Goal: Use online tool/utility: Utilize a website feature to perform a specific function

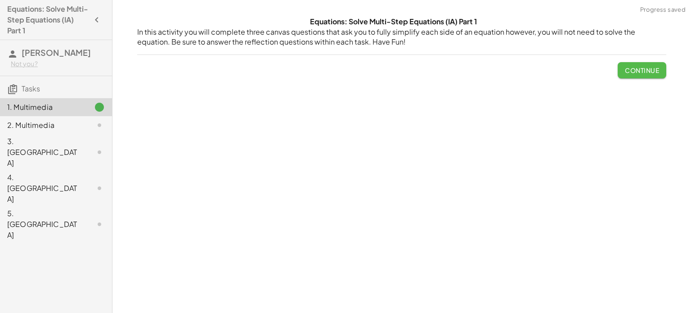
click at [642, 66] on span "Continue" at bounding box center [642, 70] width 34 height 8
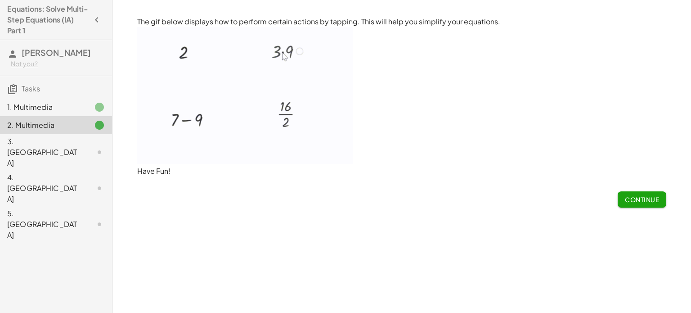
click at [647, 200] on span "Continue" at bounding box center [642, 199] width 34 height 8
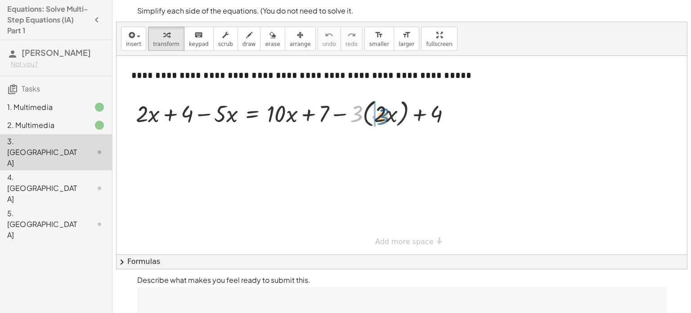
drag, startPoint x: 358, startPoint y: 115, endPoint x: 385, endPoint y: 117, distance: 26.6
click at [385, 117] on div at bounding box center [296, 113] width 331 height 34
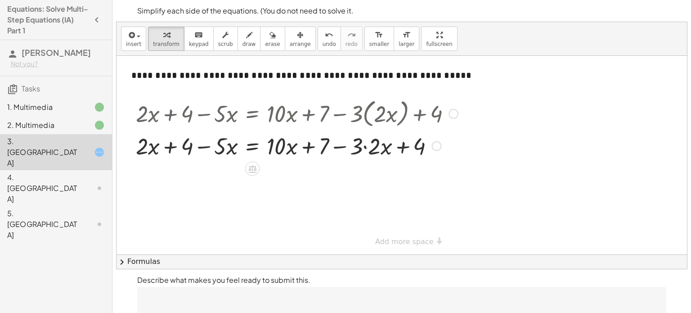
click at [366, 145] on div at bounding box center [296, 145] width 331 height 31
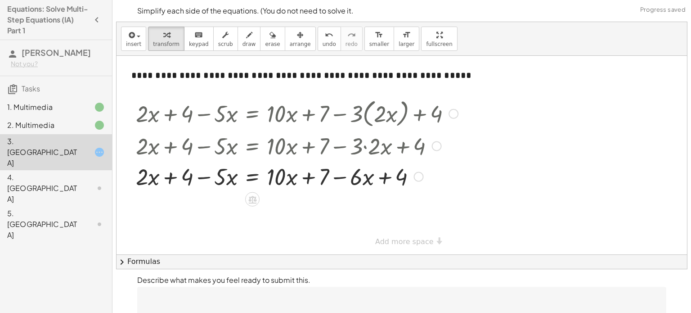
click at [432, 150] on div at bounding box center [305, 145] width 349 height 31
click at [436, 147] on div at bounding box center [437, 146] width 10 height 10
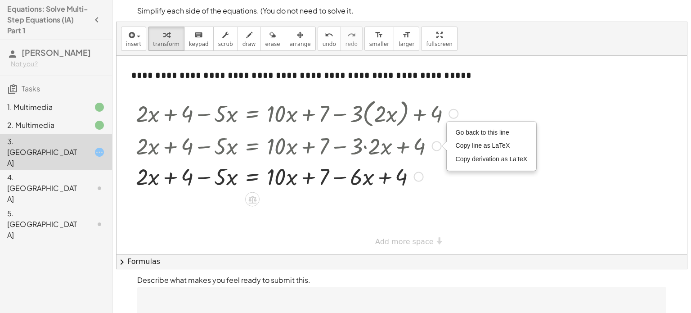
click at [437, 155] on div at bounding box center [296, 145] width 331 height 31
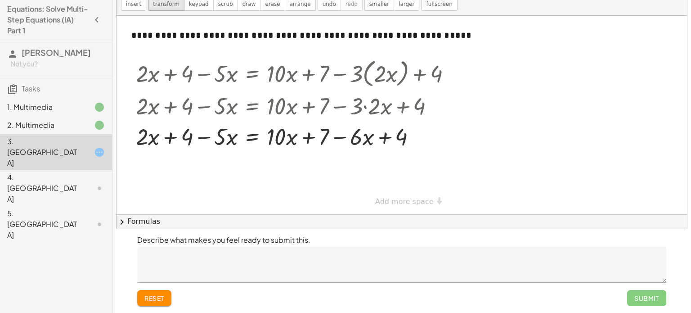
scroll to position [34, 0]
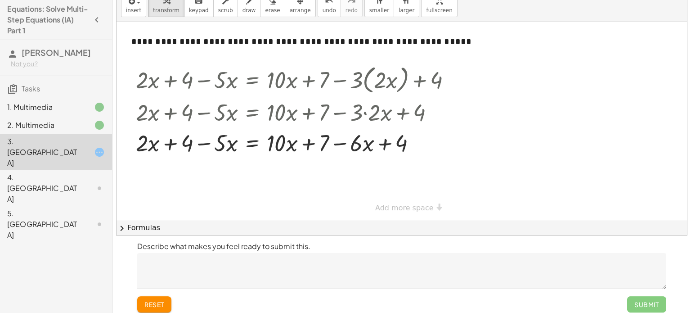
click at [401, 209] on div "**********" at bounding box center [402, 121] width 570 height 198
click at [386, 142] on div at bounding box center [296, 142] width 331 height 31
click at [166, 143] on div at bounding box center [296, 142] width 331 height 31
click at [210, 142] on div at bounding box center [296, 142] width 331 height 31
drag, startPoint x: 281, startPoint y: 140, endPoint x: 285, endPoint y: 142, distance: 4.6
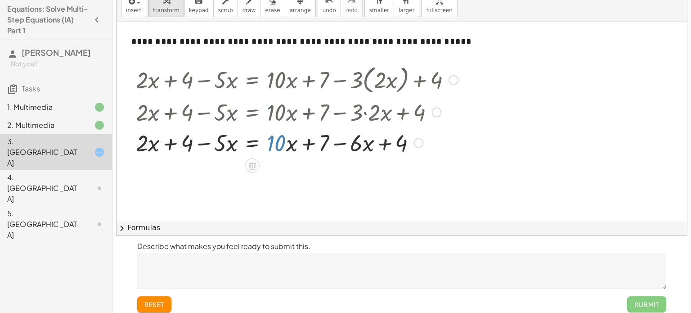
click at [285, 142] on div at bounding box center [296, 142] width 331 height 31
drag, startPoint x: 322, startPoint y: 144, endPoint x: 396, endPoint y: 148, distance: 73.9
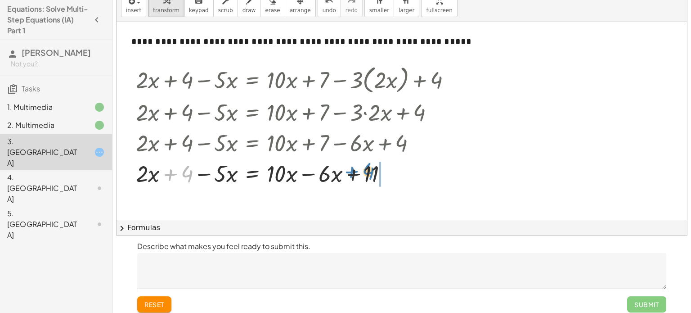
drag, startPoint x: 187, startPoint y: 174, endPoint x: 369, endPoint y: 172, distance: 182.7
click at [369, 172] on div at bounding box center [296, 172] width 331 height 31
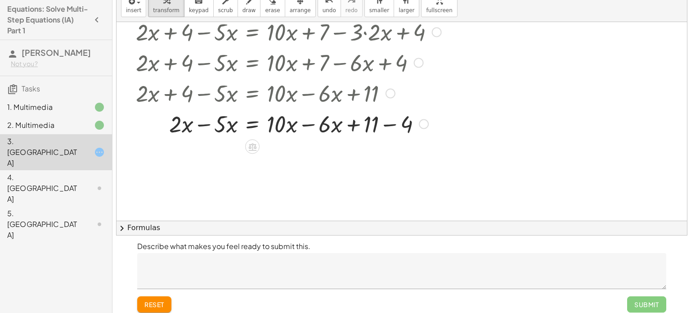
scroll to position [81, 0]
drag, startPoint x: 404, startPoint y: 126, endPoint x: 370, endPoint y: 126, distance: 34.6
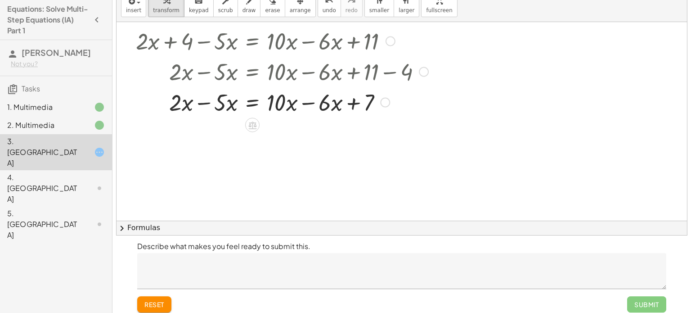
scroll to position [130, 0]
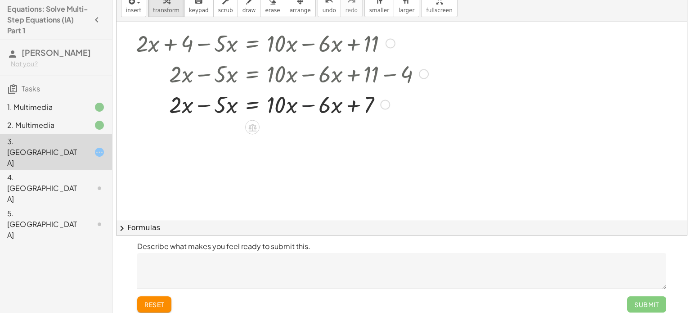
click at [306, 106] on div at bounding box center [296, 104] width 331 height 31
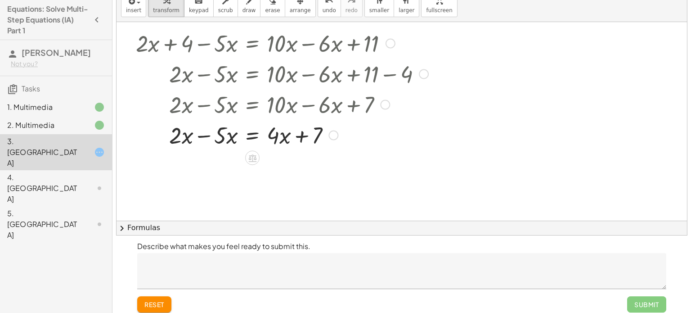
click at [201, 138] on div at bounding box center [296, 134] width 331 height 31
click at [220, 133] on div at bounding box center [296, 134] width 331 height 31
drag, startPoint x: 277, startPoint y: 134, endPoint x: 197, endPoint y: 130, distance: 79.8
click at [197, 130] on div at bounding box center [295, 134] width 328 height 31
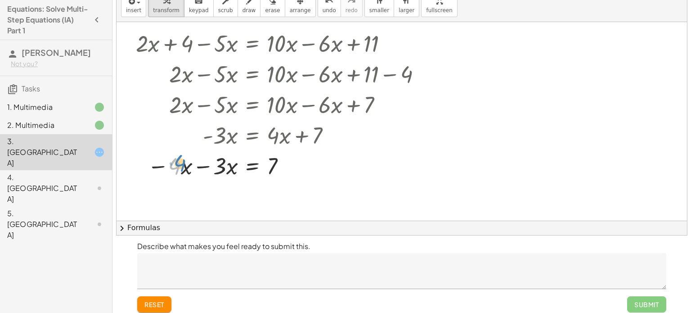
drag, startPoint x: 175, startPoint y: 166, endPoint x: 179, endPoint y: 164, distance: 4.9
click at [179, 164] on div at bounding box center [296, 165] width 331 height 31
click at [199, 166] on div at bounding box center [296, 165] width 331 height 31
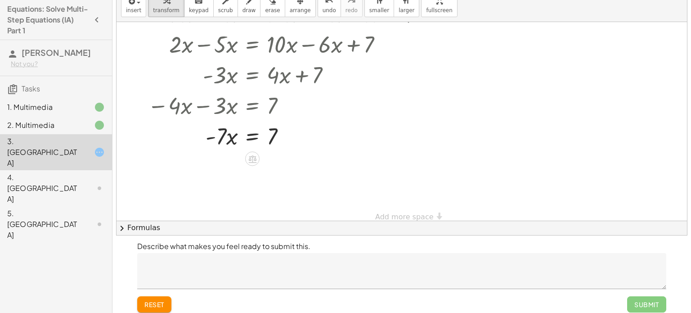
scroll to position [191, 0]
click at [275, 133] on div at bounding box center [296, 135] width 331 height 31
click at [210, 136] on div at bounding box center [296, 135] width 331 height 31
drag, startPoint x: 274, startPoint y: 138, endPoint x: 224, endPoint y: 137, distance: 50.4
click at [224, 137] on div at bounding box center [296, 135] width 331 height 31
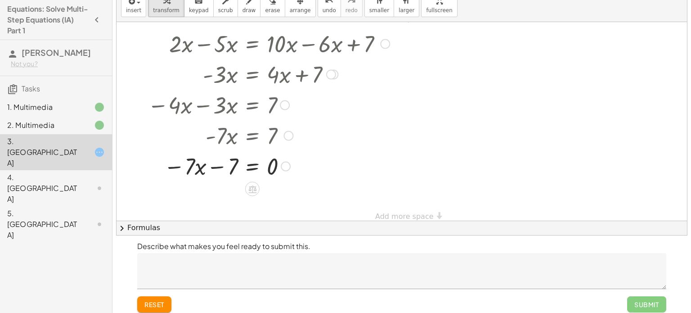
click at [284, 136] on div at bounding box center [289, 136] width 10 height 10
click at [328, 125] on span "Go back to this line" at bounding box center [335, 121] width 54 height 7
click at [298, 266] on textarea at bounding box center [401, 271] width 529 height 36
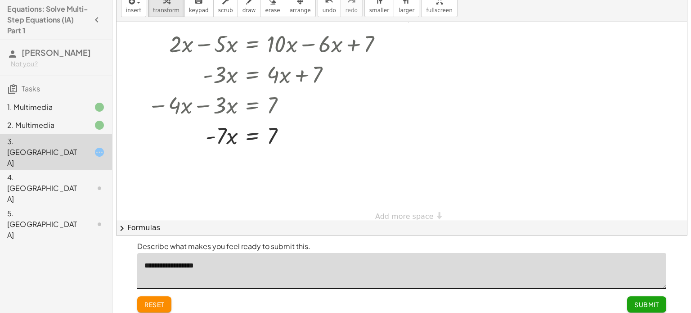
click at [188, 265] on textarea "**********" at bounding box center [401, 271] width 529 height 36
click at [211, 266] on textarea "**********" at bounding box center [401, 271] width 529 height 36
click at [211, 264] on textarea "**********" at bounding box center [401, 271] width 529 height 36
click at [212, 264] on textarea "**********" at bounding box center [401, 271] width 529 height 36
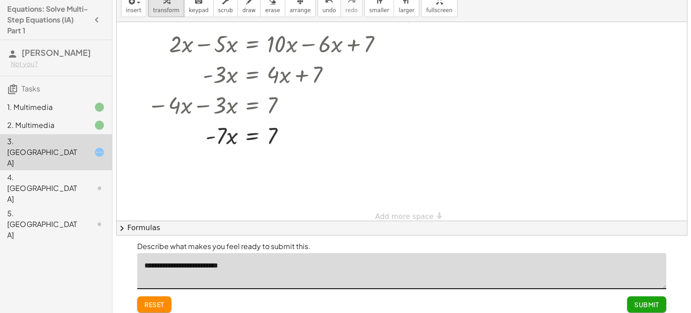
click at [241, 262] on textarea "**********" at bounding box center [401, 271] width 529 height 36
type textarea "**********"
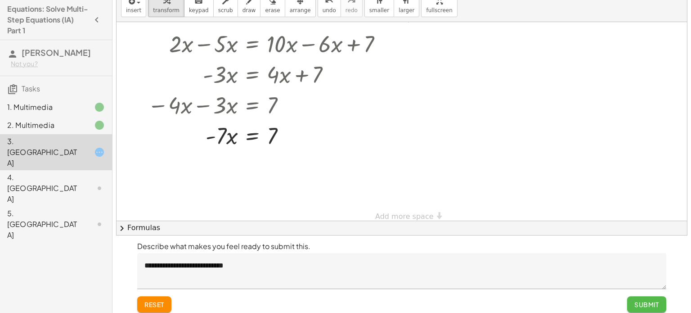
click at [635, 305] on span "Submit" at bounding box center [646, 304] width 25 height 8
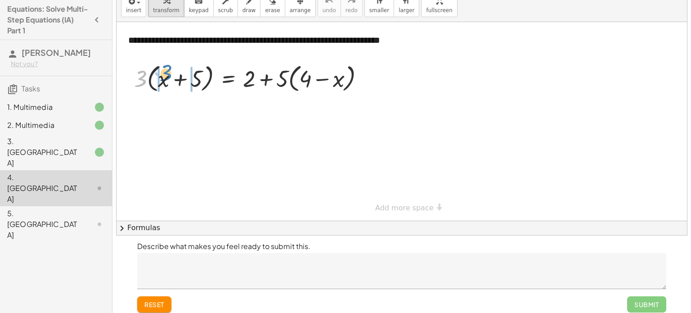
drag, startPoint x: 139, startPoint y: 80, endPoint x: 164, endPoint y: 75, distance: 24.8
click at [164, 75] on div at bounding box center [253, 78] width 246 height 34
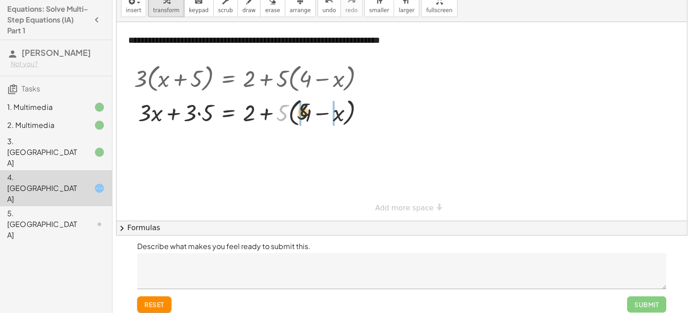
drag, startPoint x: 315, startPoint y: 108, endPoint x: 314, endPoint y: 113, distance: 6.0
click at [314, 113] on div at bounding box center [253, 112] width 246 height 34
click at [194, 112] on div at bounding box center [253, 111] width 246 height 31
click at [198, 112] on div at bounding box center [253, 111] width 246 height 31
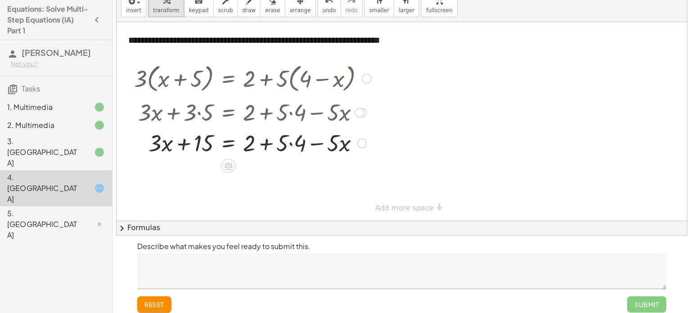
click at [291, 146] on div at bounding box center [253, 142] width 246 height 31
drag, startPoint x: 249, startPoint y: 144, endPoint x: 286, endPoint y: 146, distance: 36.5
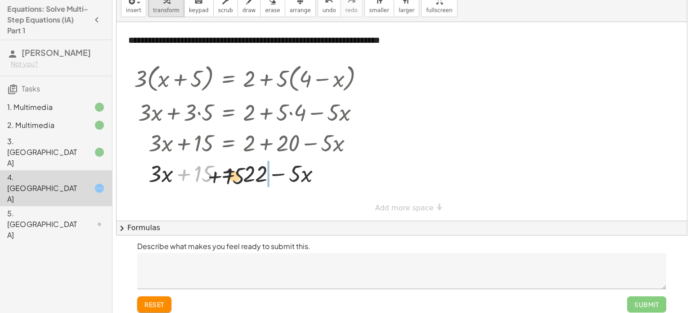
click at [254, 176] on div at bounding box center [253, 172] width 246 height 31
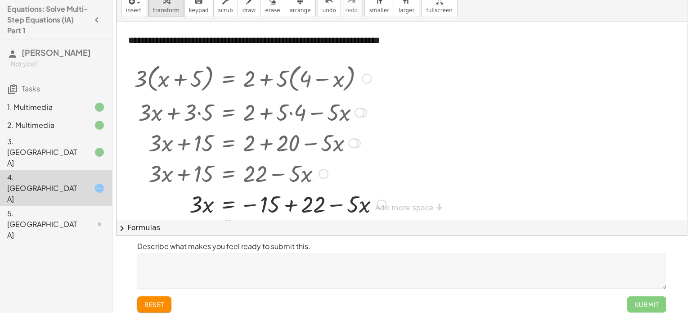
scroll to position [13, 0]
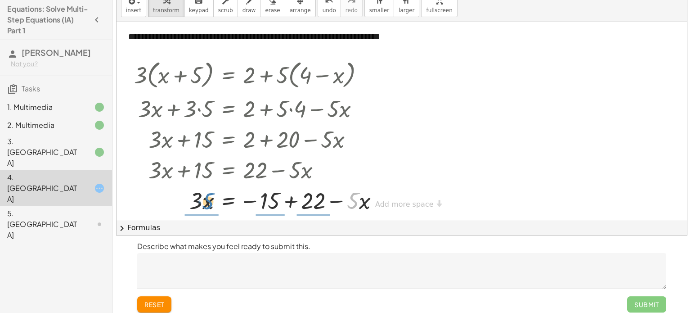
drag, startPoint x: 354, startPoint y: 191, endPoint x: 207, endPoint y: 190, distance: 146.2
click at [207, 190] on div at bounding box center [260, 199] width 261 height 31
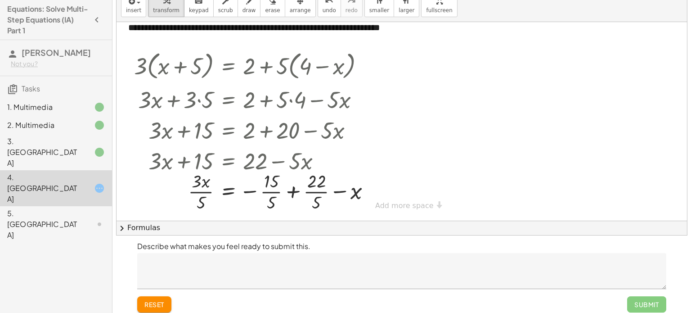
scroll to position [20, 0]
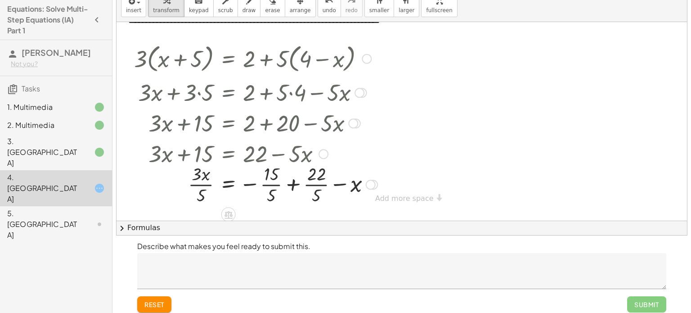
click at [319, 155] on div at bounding box center [324, 154] width 10 height 10
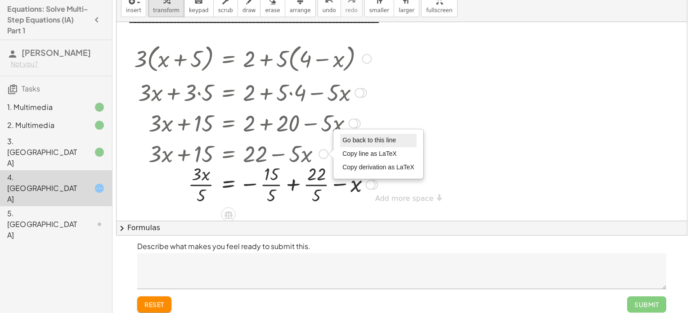
click at [384, 138] on span "Go back to this line" at bounding box center [369, 139] width 54 height 7
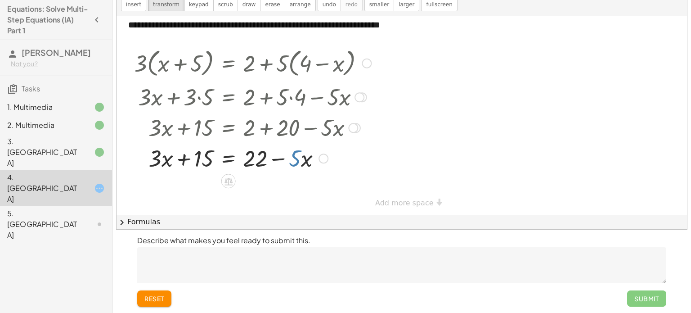
scroll to position [40, 0]
click at [295, 166] on div at bounding box center [253, 157] width 246 height 31
drag, startPoint x: 305, startPoint y: 159, endPoint x: 165, endPoint y: 159, distance: 139.5
click at [165, 159] on div at bounding box center [253, 157] width 246 height 31
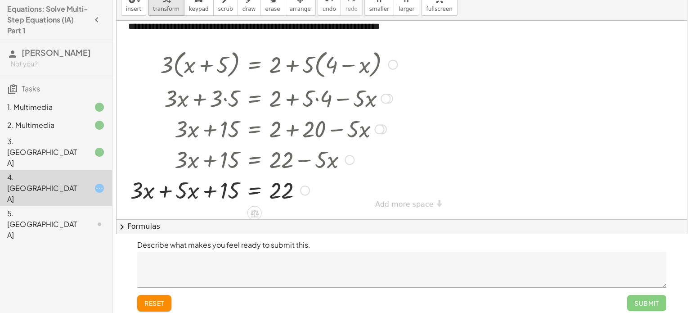
scroll to position [34, 0]
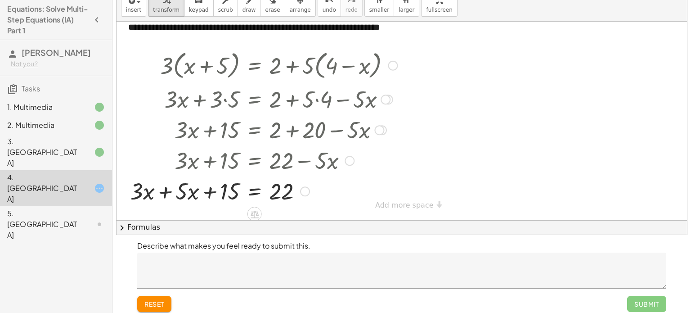
click at [167, 189] on div at bounding box center [264, 190] width 277 height 31
drag, startPoint x: 223, startPoint y: 188, endPoint x: 279, endPoint y: 187, distance: 56.7
click at [279, 187] on div at bounding box center [279, 190] width 246 height 31
click at [306, 191] on div at bounding box center [279, 190] width 246 height 31
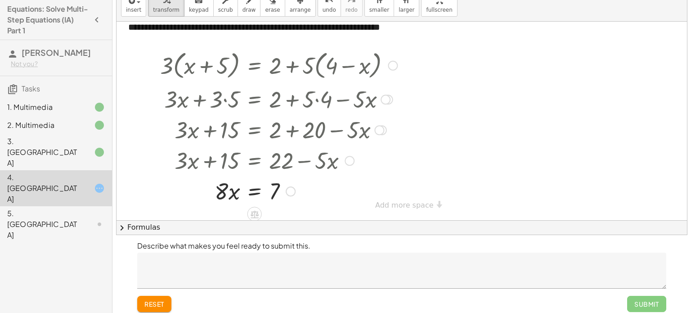
scroll to position [40, 0]
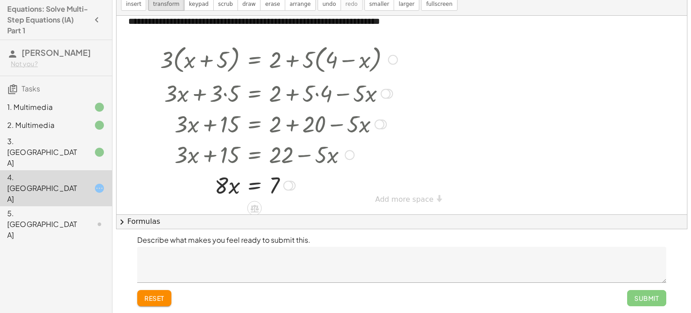
click at [260, 184] on div at bounding box center [279, 184] width 246 height 31
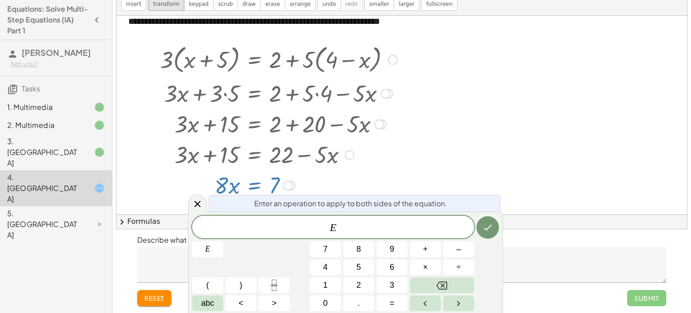
click at [432, 194] on div "**********" at bounding box center [402, 107] width 570 height 209
click at [497, 224] on button "Done" at bounding box center [487, 227] width 22 height 22
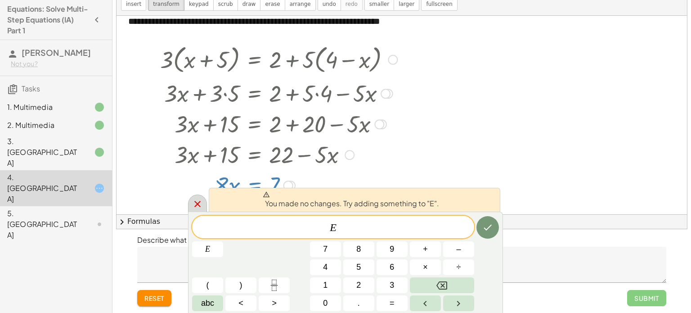
click at [199, 203] on icon at bounding box center [197, 203] width 11 height 11
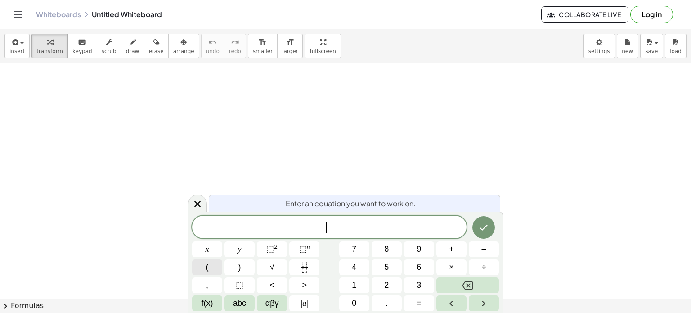
click at [215, 262] on button "(" at bounding box center [207, 267] width 30 height 16
click at [386, 285] on span "2" at bounding box center [386, 285] width 4 height 12
click at [209, 271] on button "(" at bounding box center [207, 267] width 30 height 16
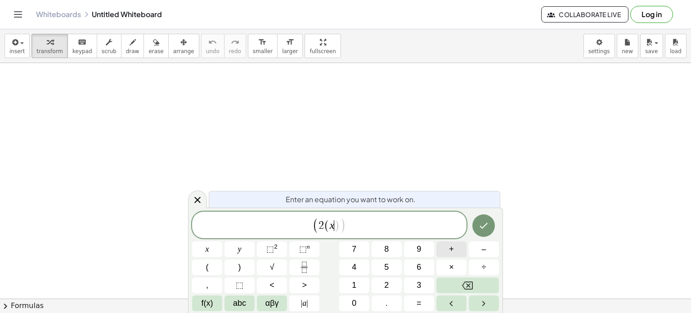
click at [458, 247] on button "+" at bounding box center [451, 249] width 30 height 16
click at [349, 263] on button "4" at bounding box center [354, 267] width 30 height 16
click at [230, 267] on button ")" at bounding box center [240, 267] width 30 height 16
click at [481, 261] on button "÷" at bounding box center [484, 267] width 30 height 16
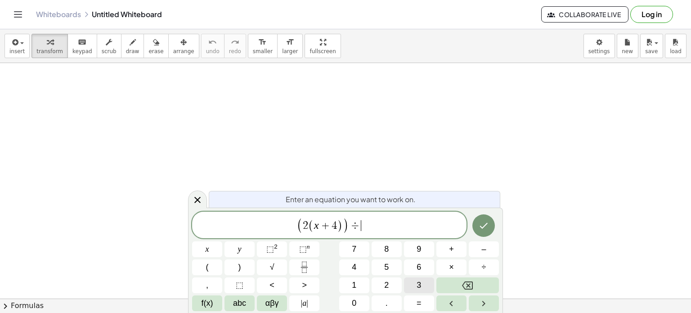
click at [413, 283] on button "3" at bounding box center [419, 285] width 30 height 16
click at [461, 287] on button "Backspace" at bounding box center [467, 285] width 63 height 16
click at [306, 264] on icon "Fraction" at bounding box center [304, 263] width 4 height 4
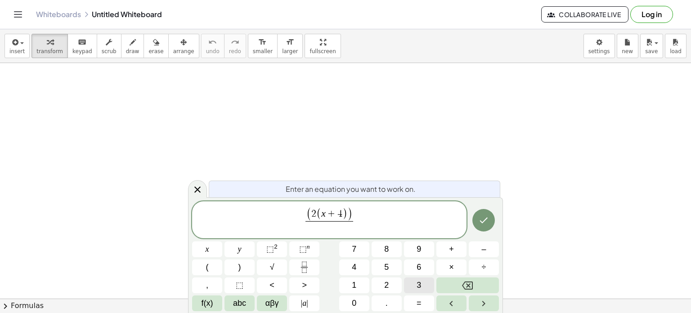
click at [421, 284] on span "3" at bounding box center [419, 285] width 4 height 12
click at [368, 217] on span "( 2 ( x + 4 ) ) 3 ​ ​" at bounding box center [329, 220] width 274 height 27
click at [480, 253] on button "–" at bounding box center [484, 249] width 30 height 16
click at [388, 252] on span "8" at bounding box center [386, 249] width 4 height 12
click at [422, 298] on button "=" at bounding box center [419, 303] width 30 height 16
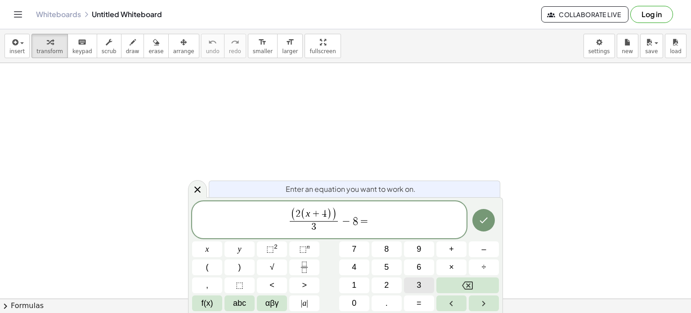
click at [419, 288] on span "3" at bounding box center [419, 285] width 4 height 12
click at [396, 284] on button "2" at bounding box center [387, 285] width 30 height 16
click at [487, 226] on button "Done" at bounding box center [483, 220] width 22 height 22
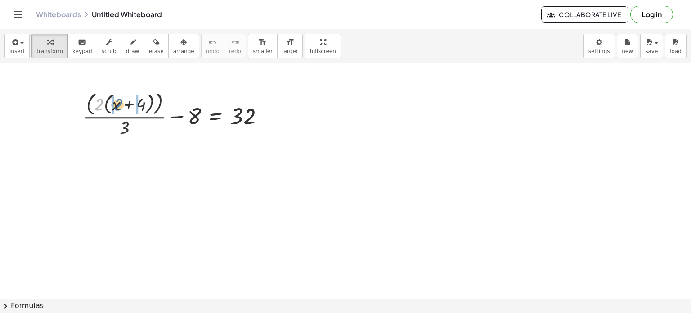
drag, startPoint x: 99, startPoint y: 104, endPoint x: 119, endPoint y: 107, distance: 19.9
click at [119, 107] on div at bounding box center [177, 114] width 198 height 50
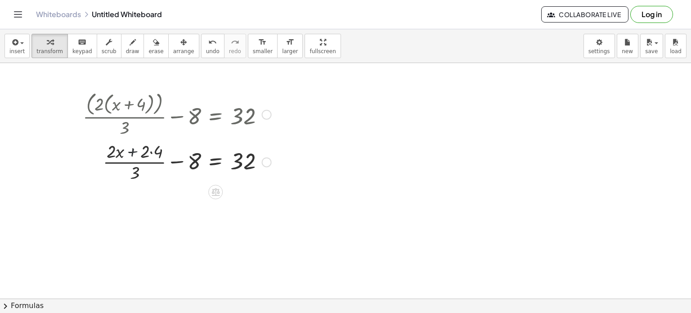
click at [132, 153] on div at bounding box center [177, 161] width 198 height 45
drag, startPoint x: 135, startPoint y: 177, endPoint x: 136, endPoint y: 158, distance: 19.4
click at [136, 158] on div at bounding box center [177, 161] width 198 height 45
click at [206, 50] on span "undo" at bounding box center [212, 51] width 13 height 6
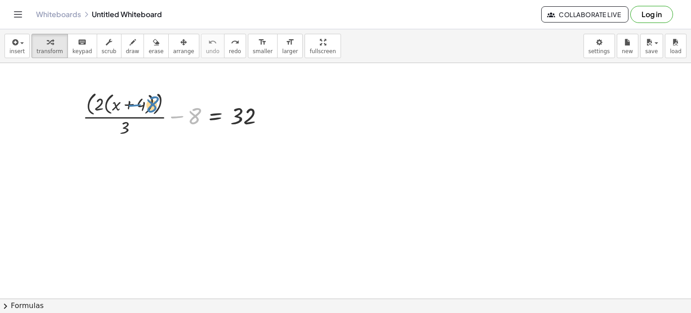
drag, startPoint x: 192, startPoint y: 117, endPoint x: 150, endPoint y: 105, distance: 43.4
click at [150, 105] on div at bounding box center [177, 114] width 198 height 50
drag, startPoint x: 195, startPoint y: 117, endPoint x: 149, endPoint y: 104, distance: 47.6
click at [149, 104] on div at bounding box center [177, 114] width 198 height 50
drag, startPoint x: 196, startPoint y: 116, endPoint x: 140, endPoint y: 100, distance: 57.8
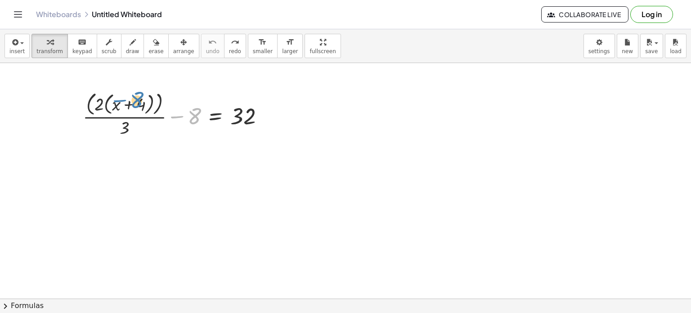
click at [140, 100] on div at bounding box center [177, 114] width 198 height 50
click at [192, 116] on div at bounding box center [177, 114] width 198 height 50
click at [151, 50] on button "erase" at bounding box center [156, 46] width 25 height 24
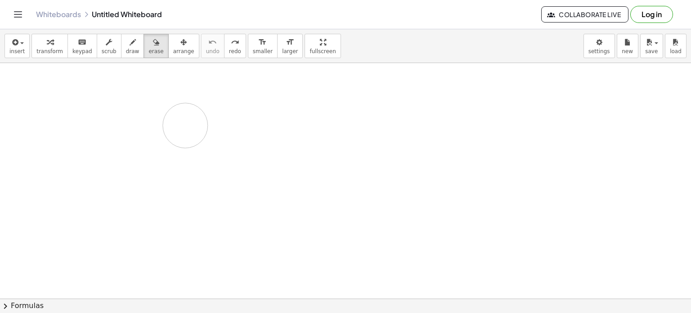
drag, startPoint x: 62, startPoint y: 113, endPoint x: 185, endPoint y: 124, distance: 124.2
drag, startPoint x: 87, startPoint y: 96, endPoint x: 157, endPoint y: 110, distance: 72.0
drag, startPoint x: 149, startPoint y: 109, endPoint x: 51, endPoint y: 43, distance: 117.9
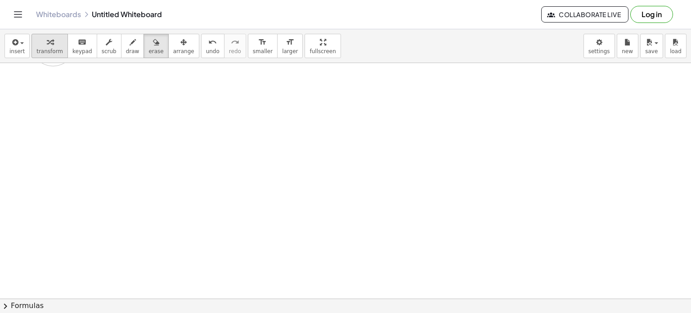
click at [51, 43] on div "insert select one: Math Expression Function Text Youtube Video Graphing Geometr…" at bounding box center [345, 170] width 691 height 283
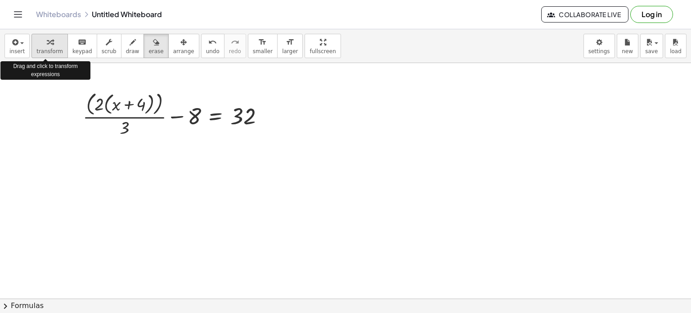
click at [51, 43] on div "button" at bounding box center [49, 41] width 27 height 11
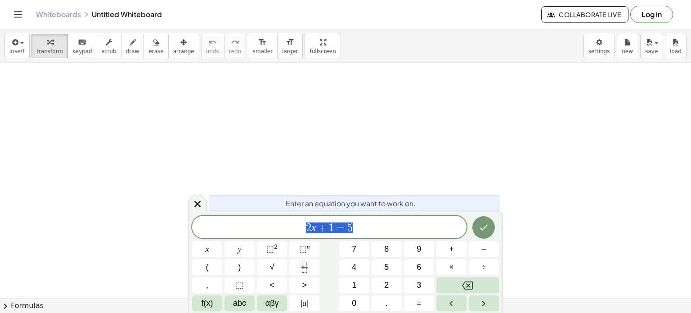
click at [366, 221] on span "2 x + 1 = 5" at bounding box center [329, 227] width 274 height 13
click at [211, 270] on button "(" at bounding box center [207, 267] width 30 height 16
click at [386, 301] on span "." at bounding box center [387, 303] width 2 height 12
click at [358, 283] on button "1" at bounding box center [354, 285] width 30 height 16
click at [381, 269] on button "5" at bounding box center [387, 267] width 30 height 16
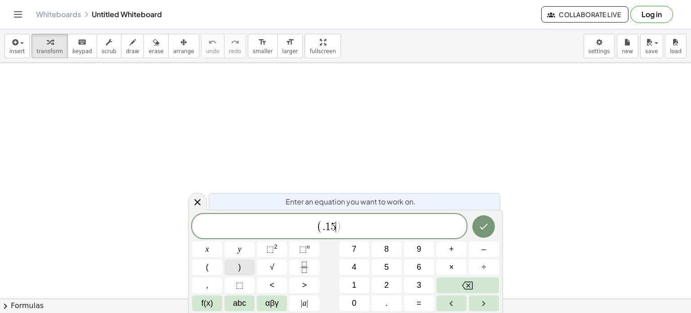
click at [236, 265] on button ")" at bounding box center [240, 267] width 30 height 16
